Goal: Transaction & Acquisition: Purchase product/service

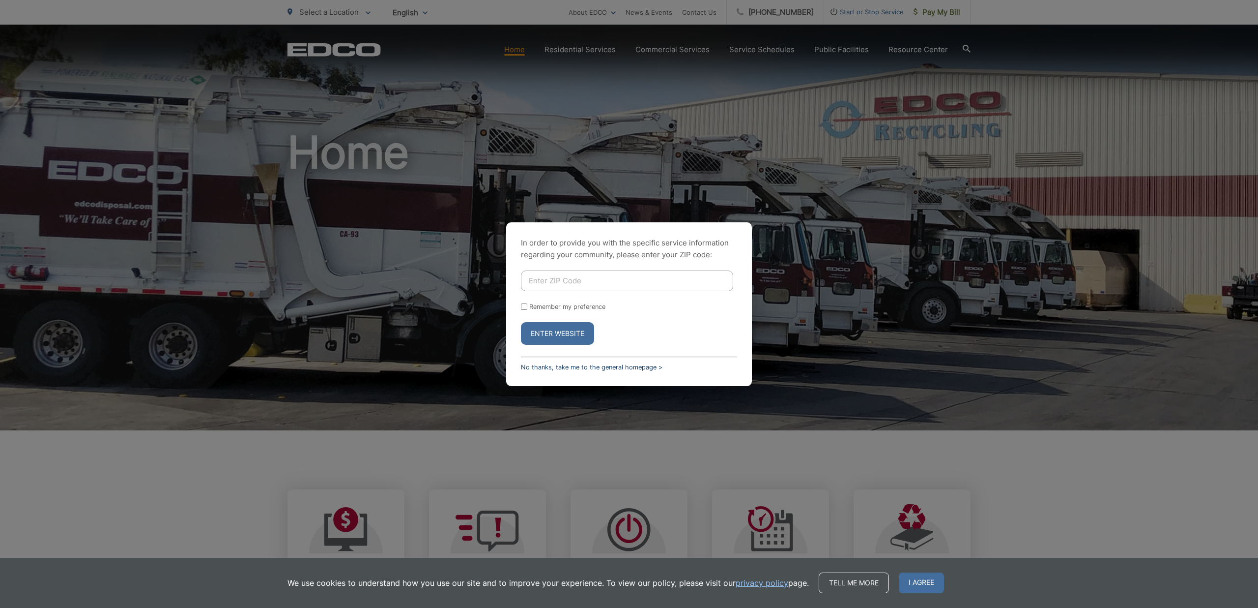
click at [645, 366] on link "No thanks, take me to the general homepage >" at bounding box center [592, 366] width 142 height 7
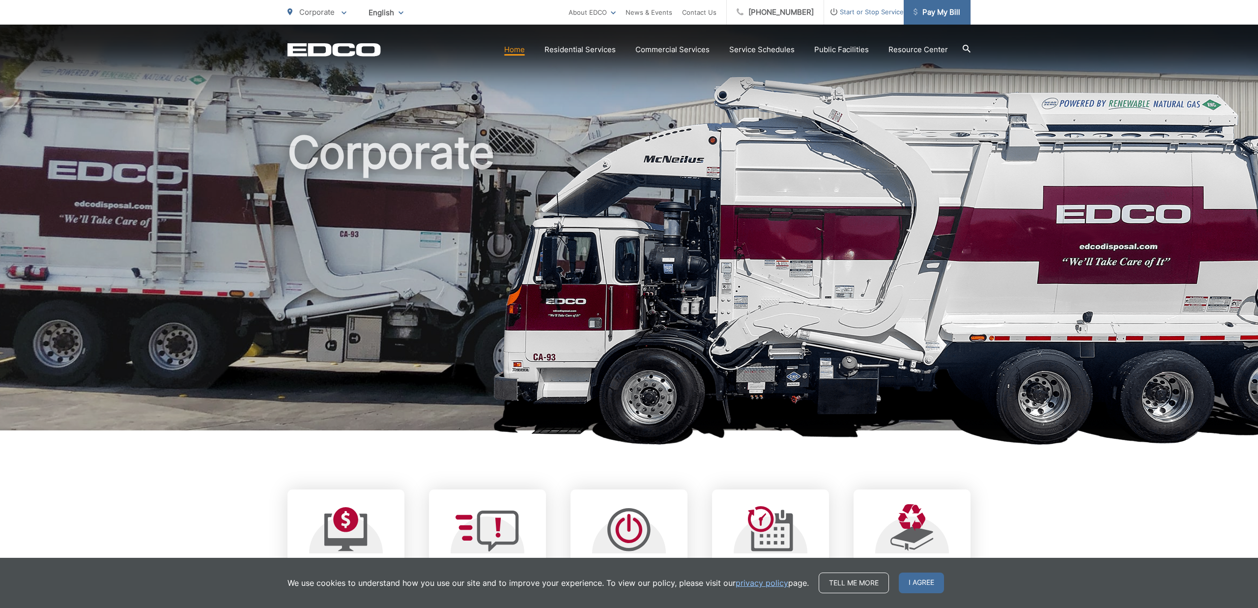
click at [954, 15] on span "Pay My Bill" at bounding box center [937, 12] width 47 height 12
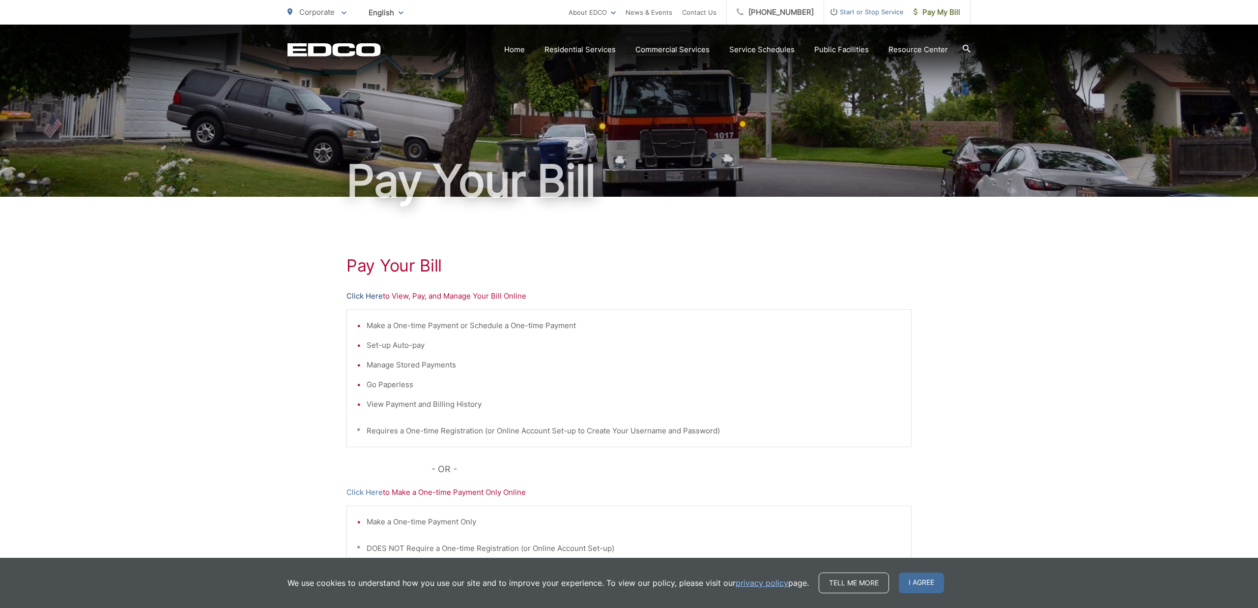
click at [363, 301] on link "Click Here" at bounding box center [365, 296] width 36 height 12
